Goal: Task Accomplishment & Management: Use online tool/utility

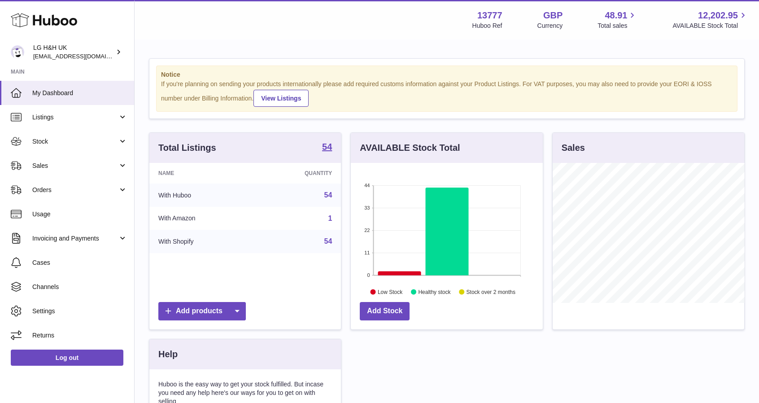
scroll to position [140, 192]
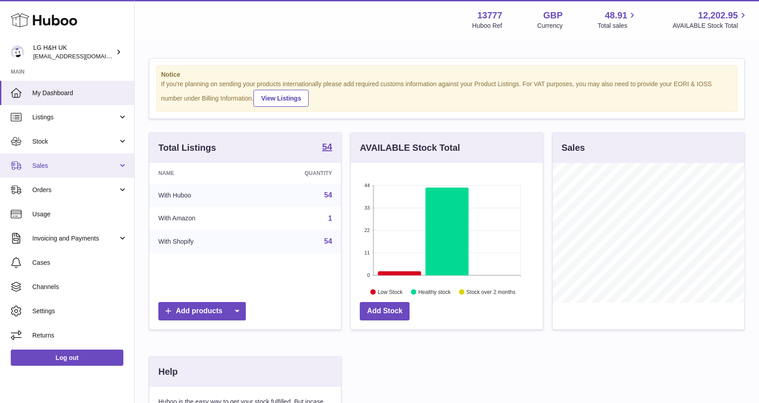
click at [49, 158] on link "Sales" at bounding box center [67, 165] width 134 height 24
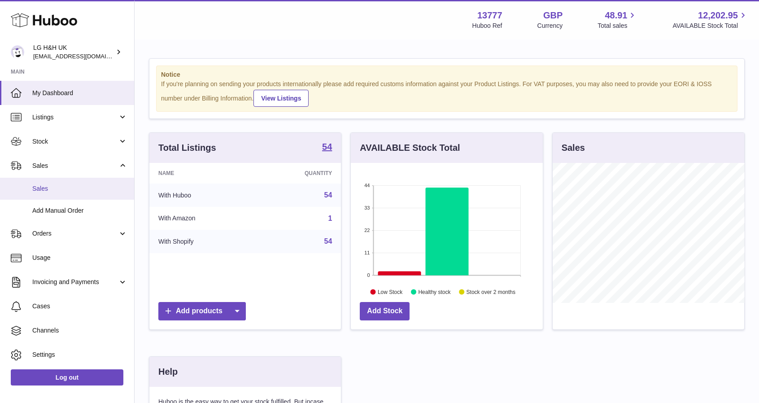
click at [43, 185] on span "Sales" at bounding box center [79, 188] width 95 height 9
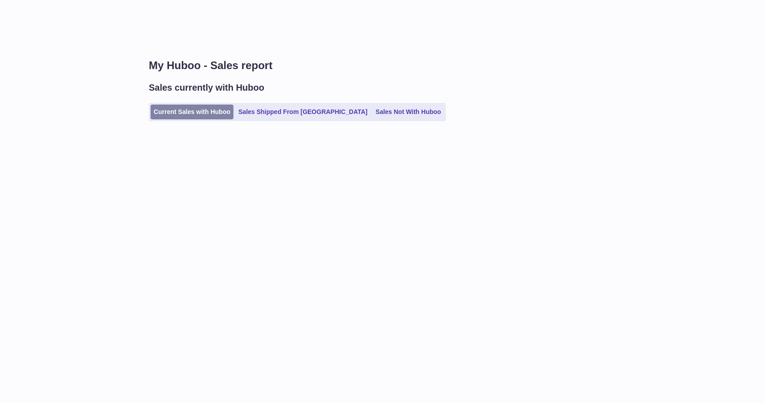
click at [188, 107] on link "Current Sales with Huboo" at bounding box center [192, 111] width 83 height 15
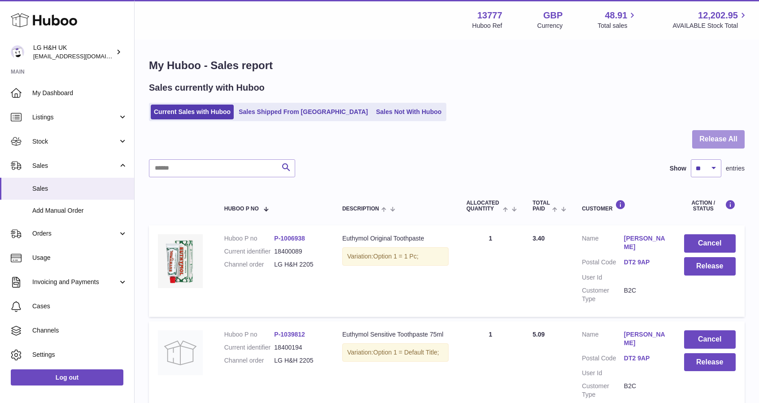
click at [701, 141] on button "Release All" at bounding box center [718, 139] width 52 height 18
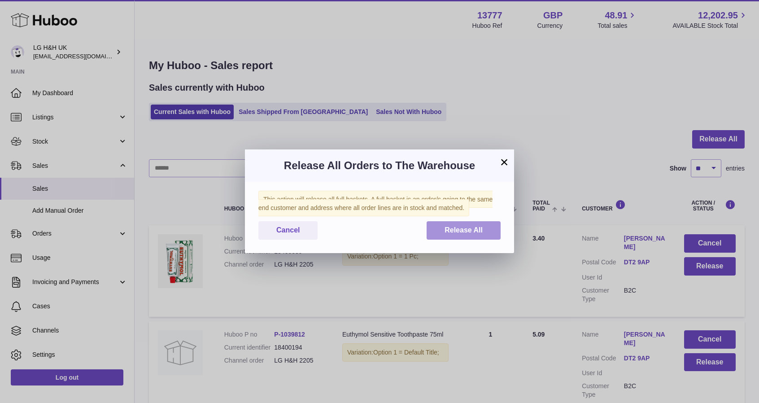
click at [462, 228] on span "Release All" at bounding box center [463, 230] width 38 height 8
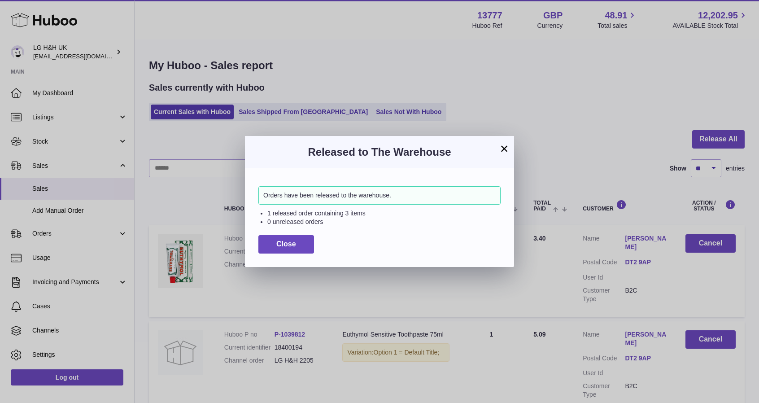
click at [505, 151] on button "×" at bounding box center [504, 148] width 11 height 11
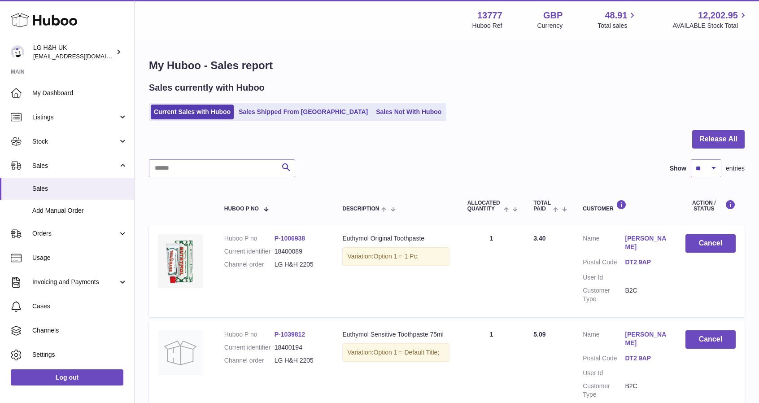
click at [488, 66] on h1 "My Huboo - Sales report" at bounding box center [446, 65] width 595 height 14
click at [538, 146] on div at bounding box center [446, 144] width 595 height 29
click at [487, 151] on div at bounding box center [446, 144] width 595 height 29
